Goal: Task Accomplishment & Management: Manage account settings

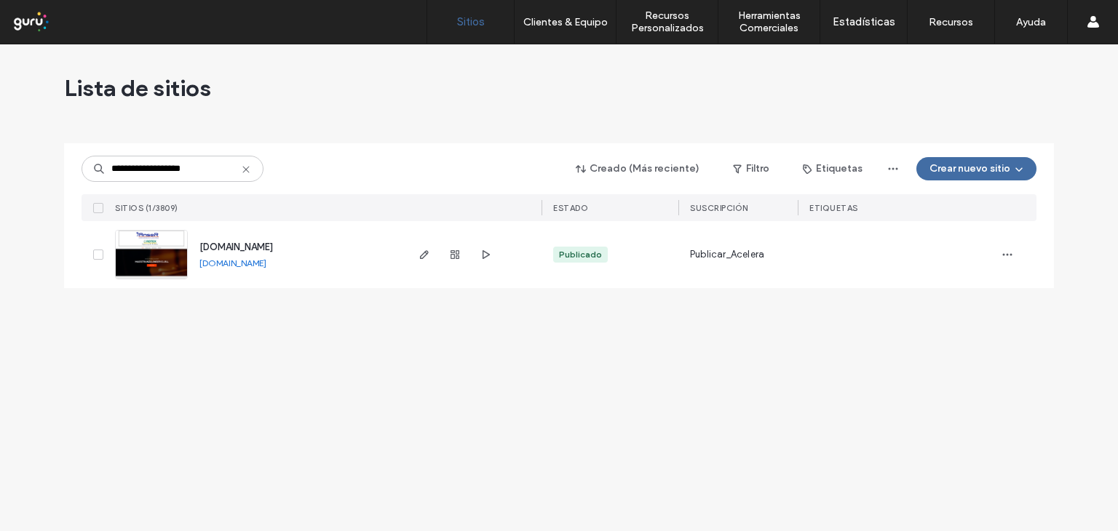
type input "**********"
click at [172, 265] on img at bounding box center [151, 280] width 71 height 99
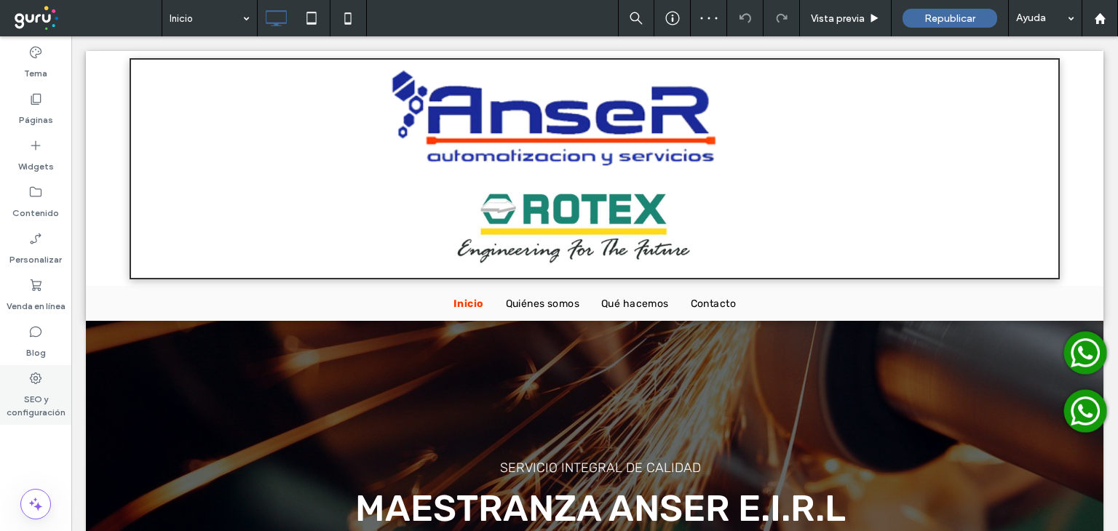
click at [35, 378] on icon at bounding box center [35, 378] width 15 height 15
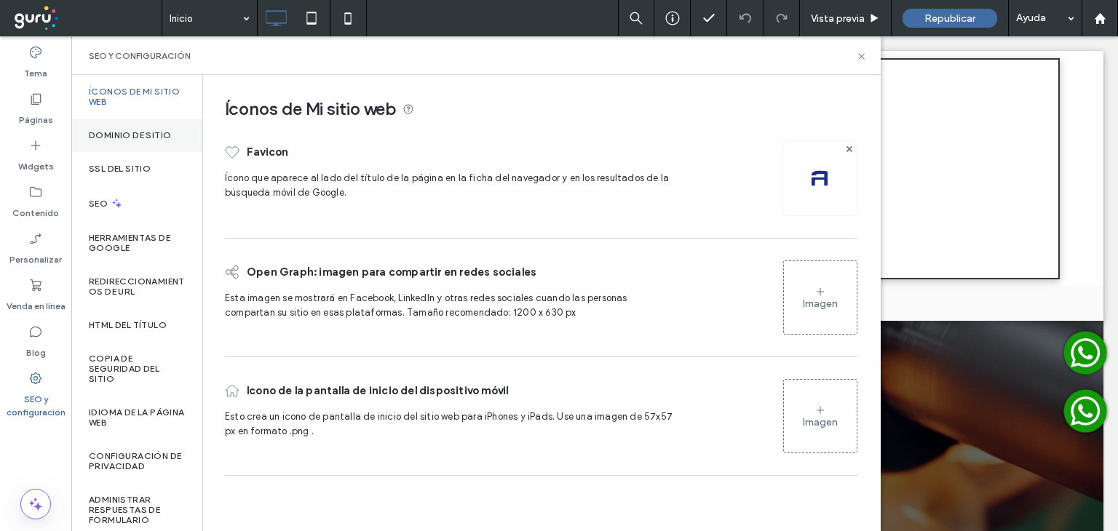
click at [118, 133] on label "Dominio de sitio" at bounding box center [130, 135] width 82 height 10
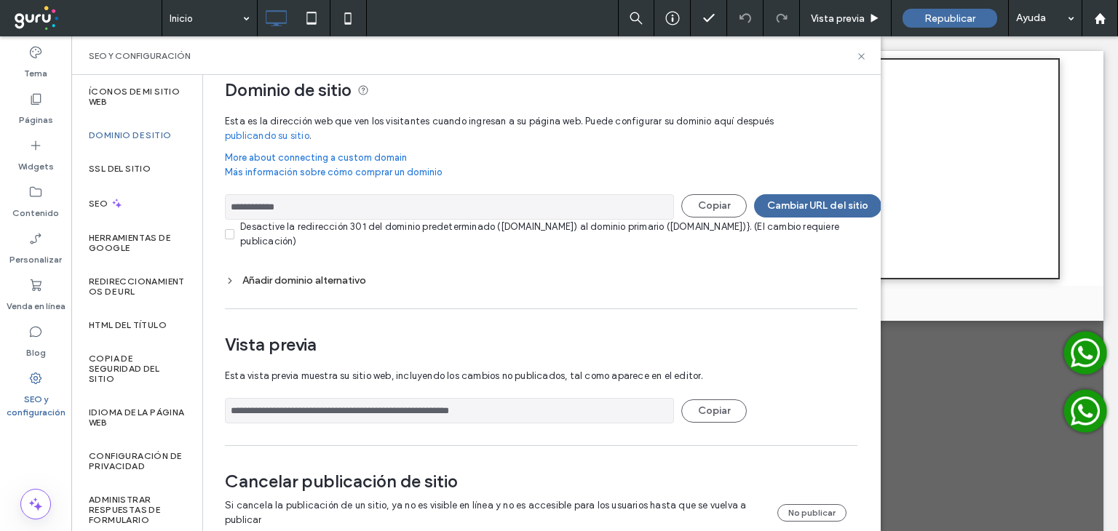
scroll to position [52, 0]
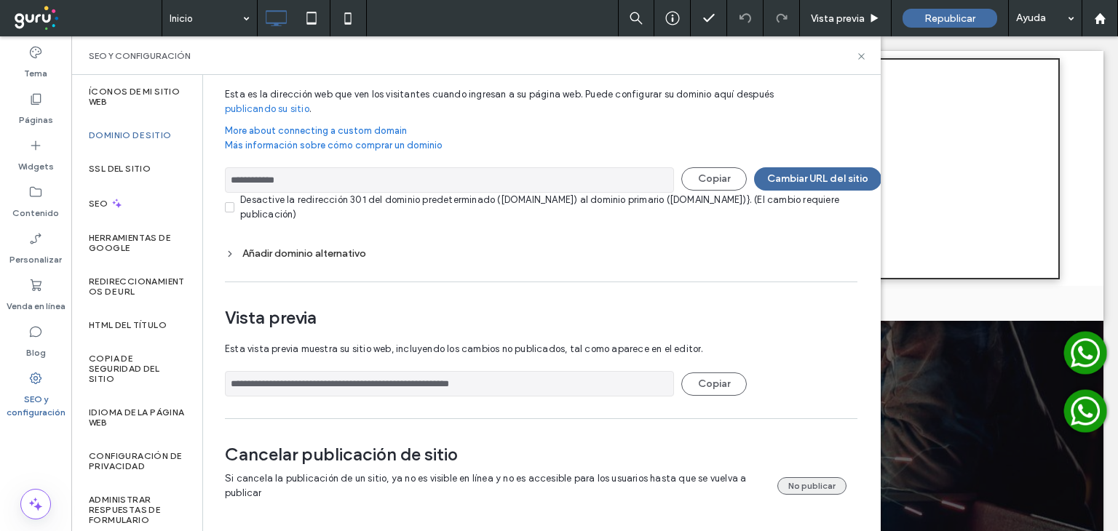
click at [795, 478] on button "No publicar" at bounding box center [812, 486] width 69 height 17
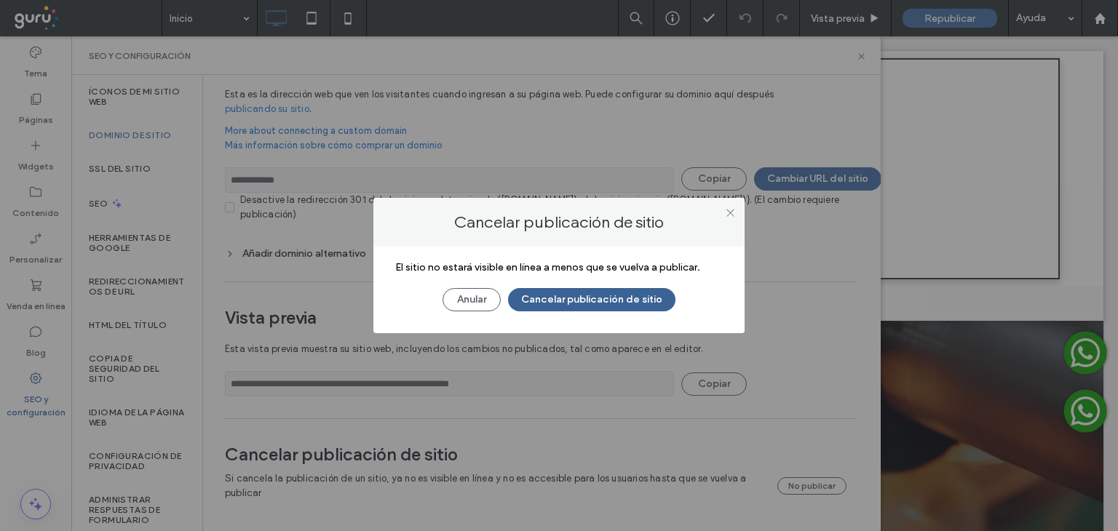
click at [575, 296] on button "Cancelar publicación de sitio" at bounding box center [591, 299] width 167 height 23
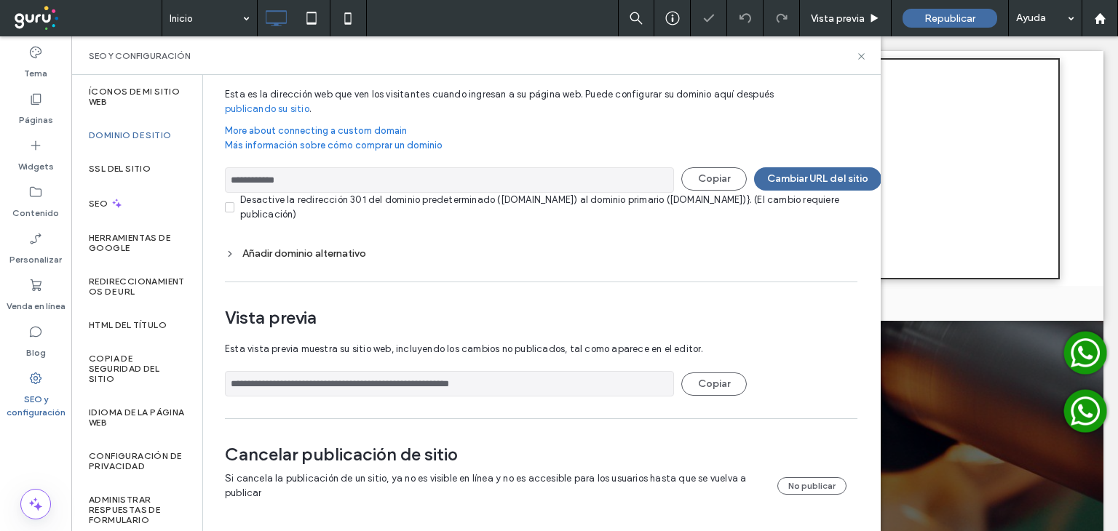
scroll to position [0, 0]
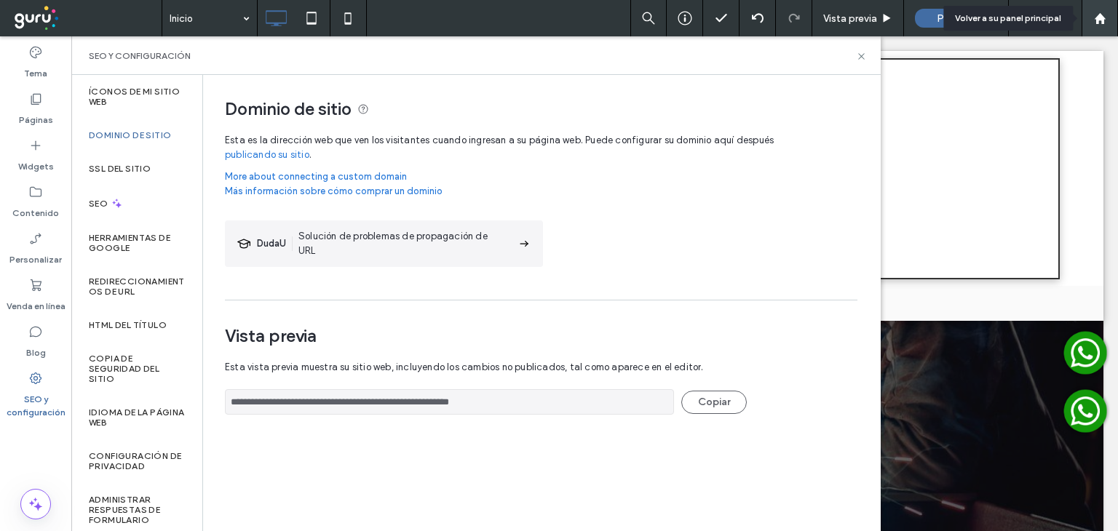
click at [1101, 15] on use at bounding box center [1099, 17] width 11 height 11
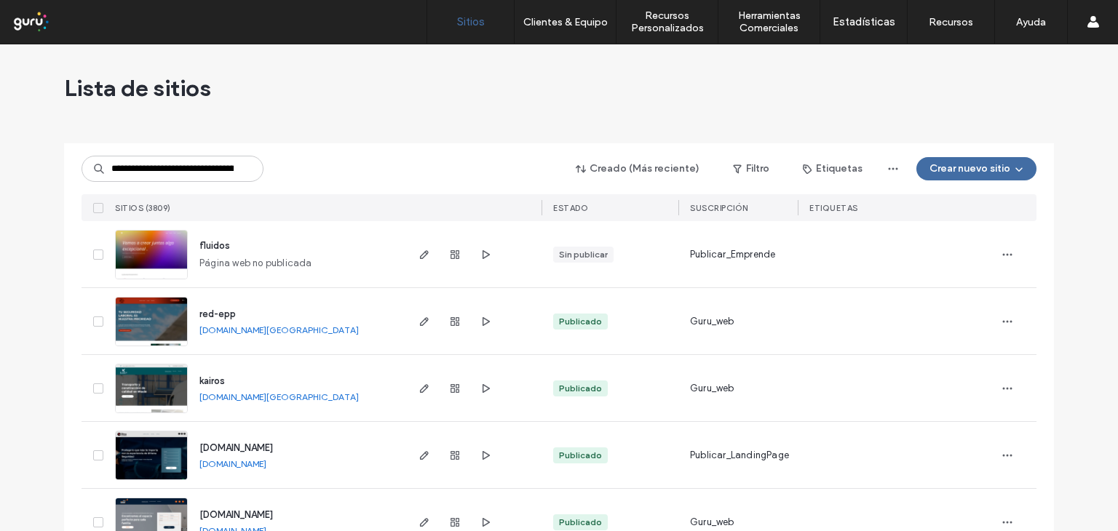
scroll to position [0, 76]
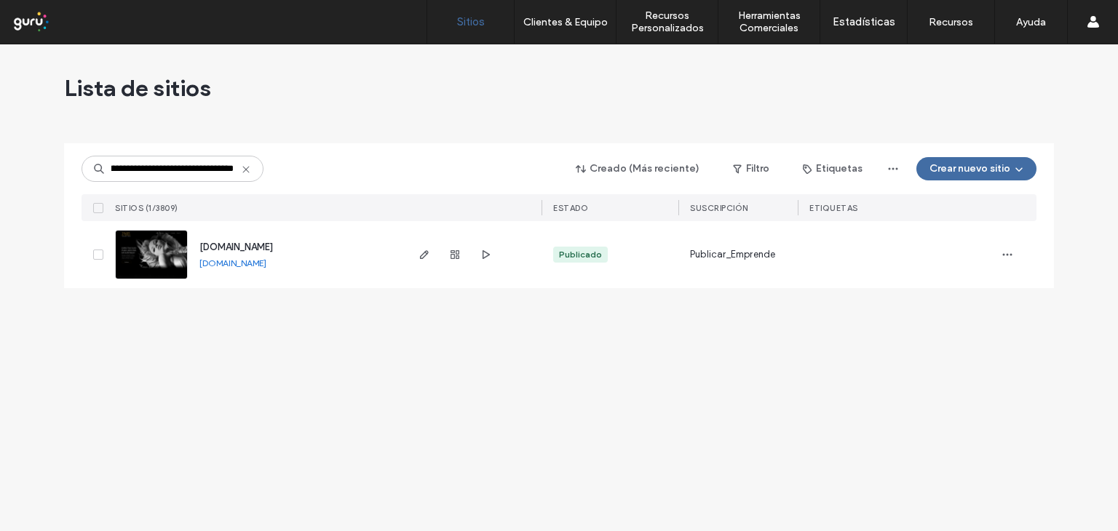
type input "**********"
click at [168, 256] on img at bounding box center [151, 280] width 71 height 99
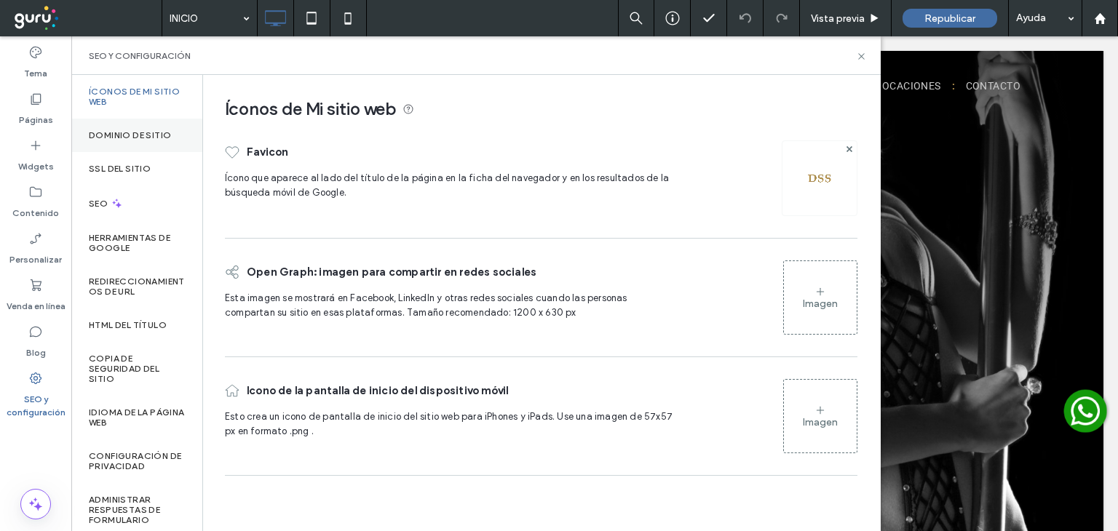
click at [154, 134] on label "Dominio de sitio" at bounding box center [130, 135] width 82 height 10
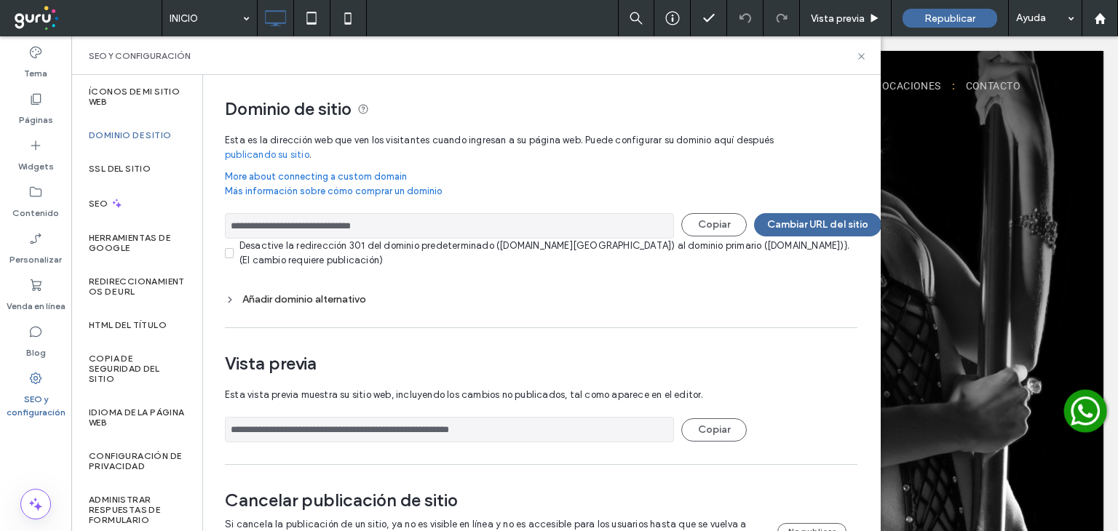
scroll to position [52, 0]
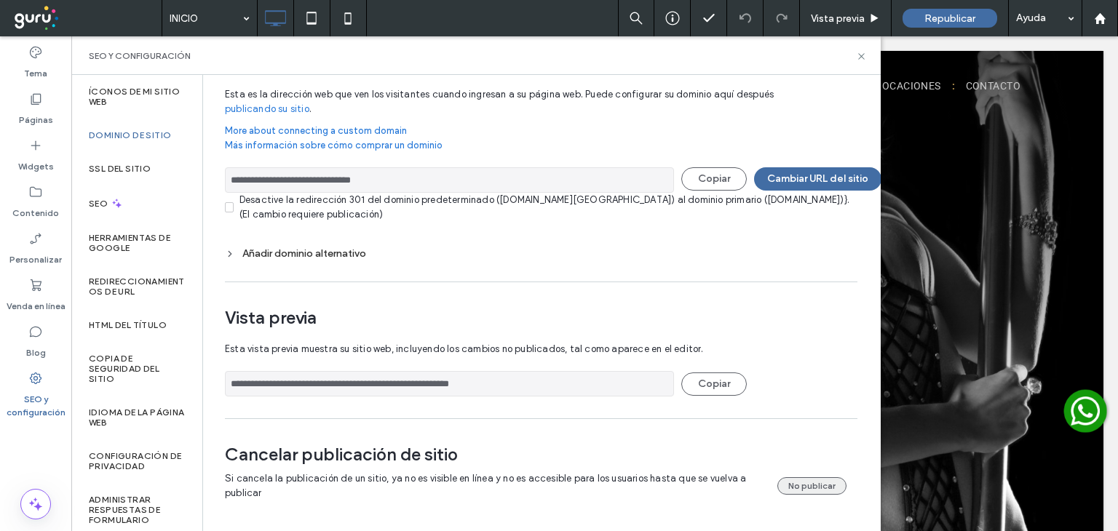
click at [804, 478] on button "No publicar" at bounding box center [812, 486] width 69 height 17
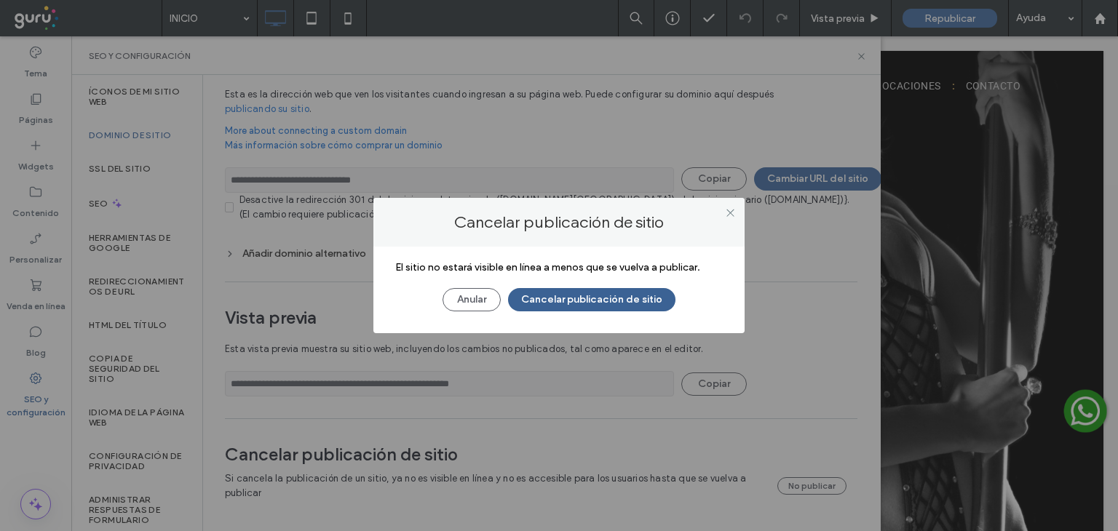
click at [565, 301] on button "Cancelar publicación de sitio" at bounding box center [591, 299] width 167 height 23
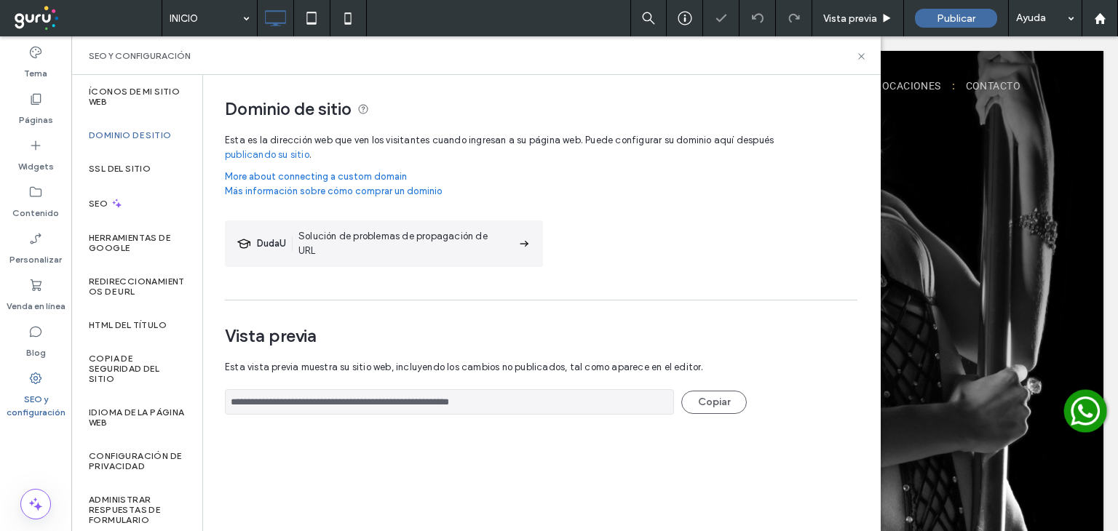
scroll to position [0, 0]
